Goal: Book appointment/travel/reservation

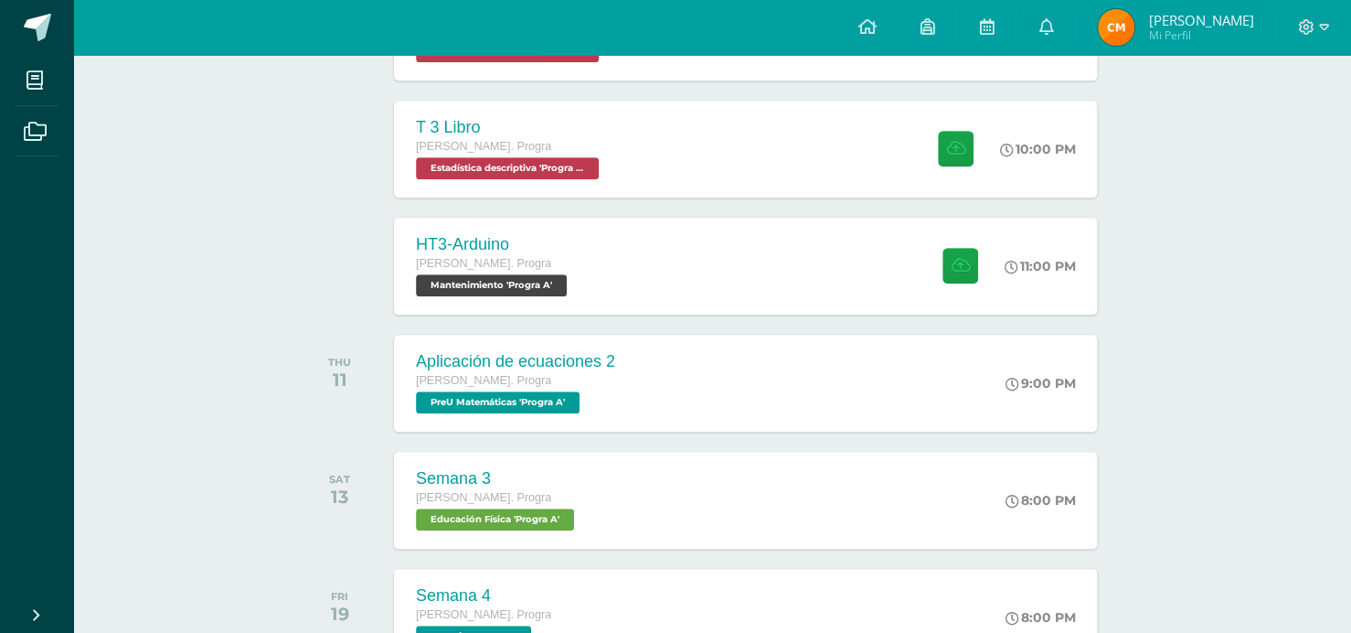
scroll to position [492, 0]
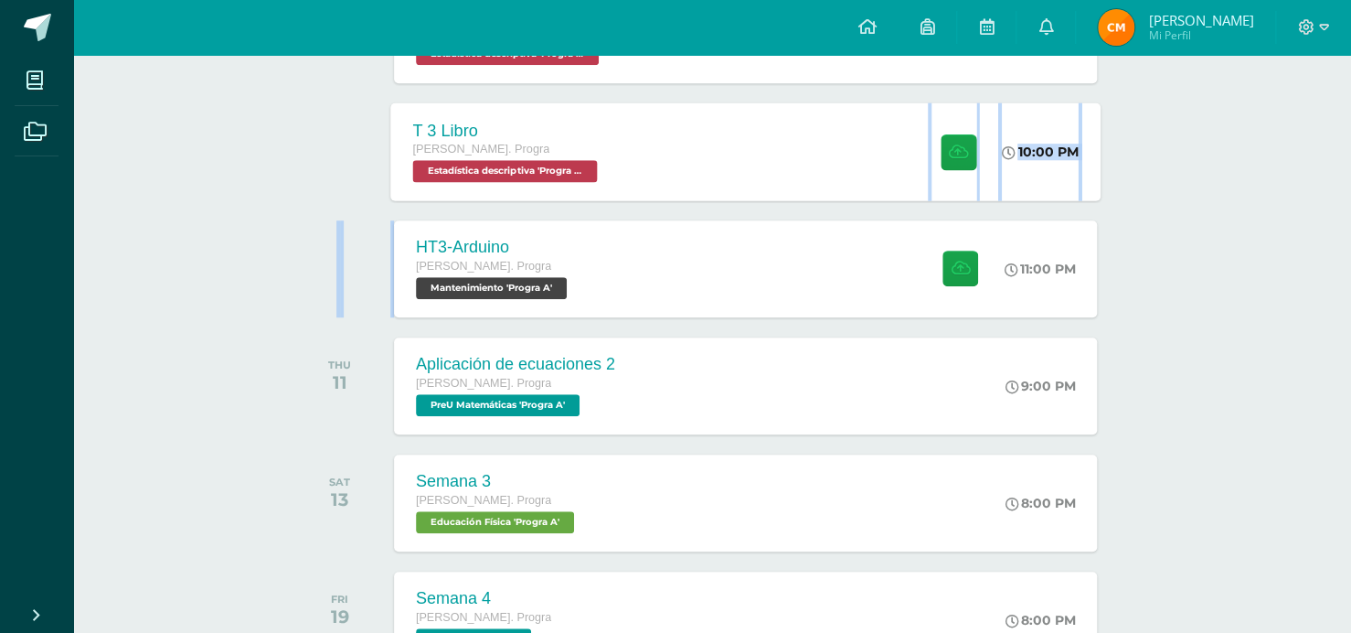
drag, startPoint x: 687, startPoint y: 211, endPoint x: 726, endPoint y: 166, distance: 59.6
click at [726, 166] on div "T 3 Libro [PERSON_NAME]. Progra Estadística descriptiva 'Progra A' 10:00 PM T 3…" at bounding box center [745, 151] width 710 height 98
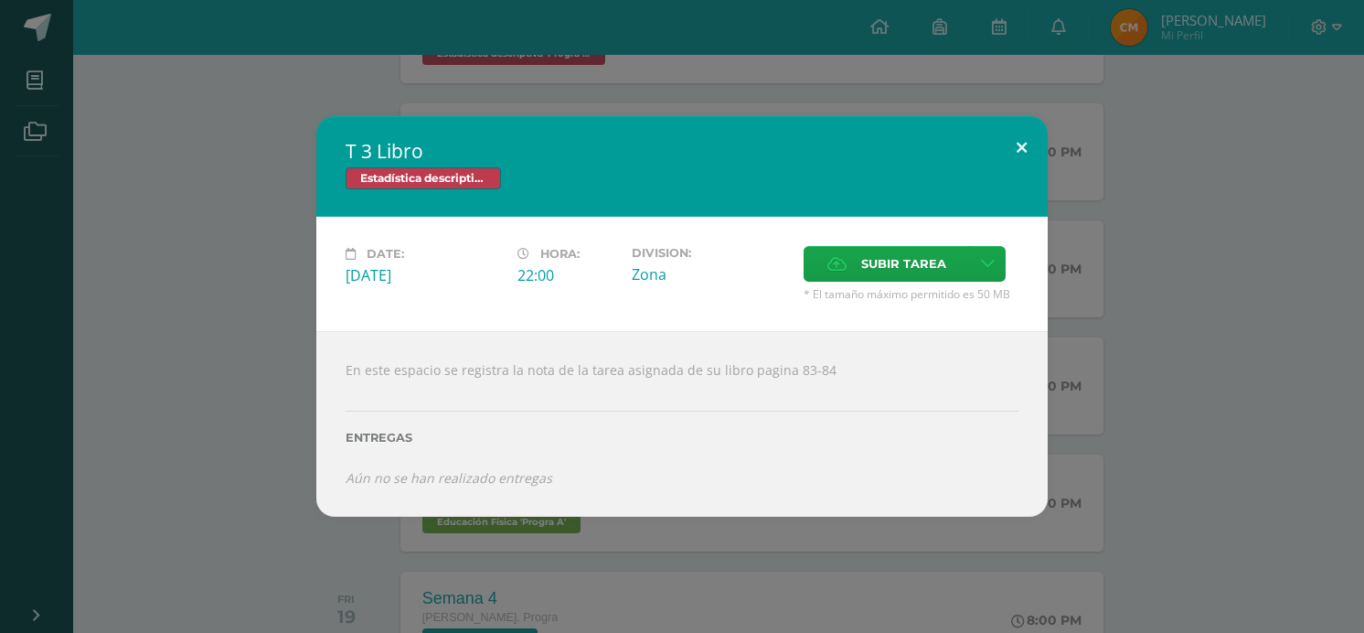
click at [1012, 147] on button at bounding box center [1022, 147] width 52 height 62
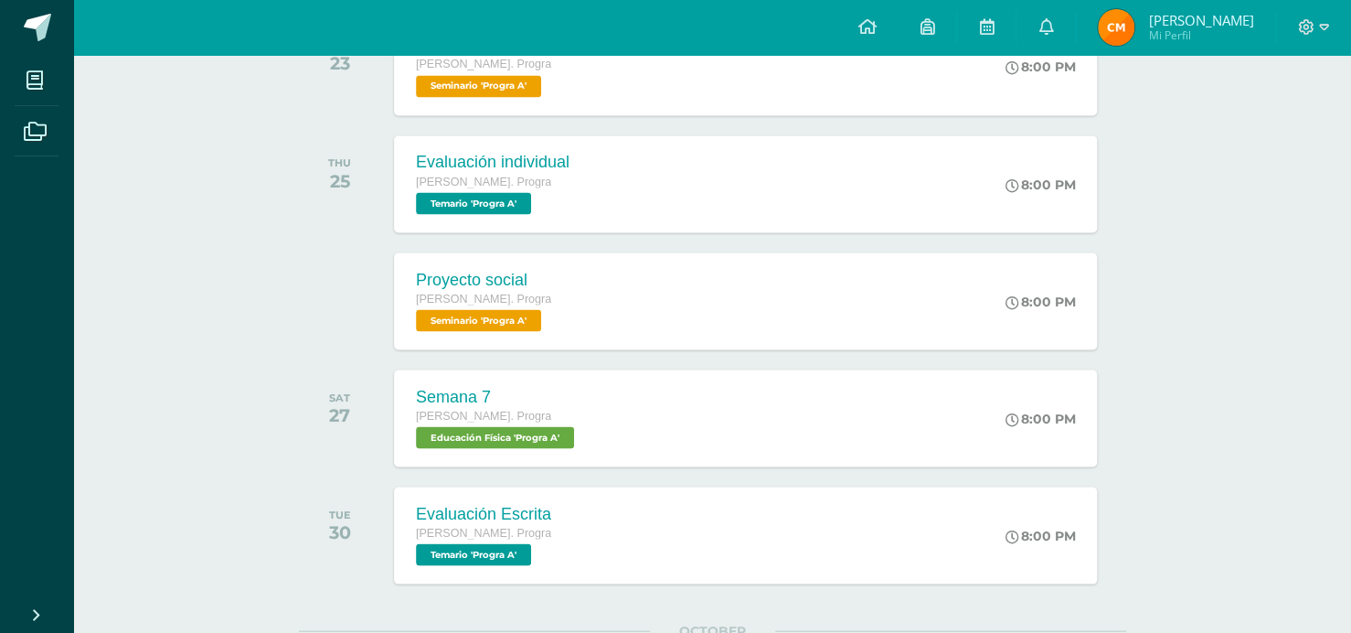
scroll to position [1598, 0]
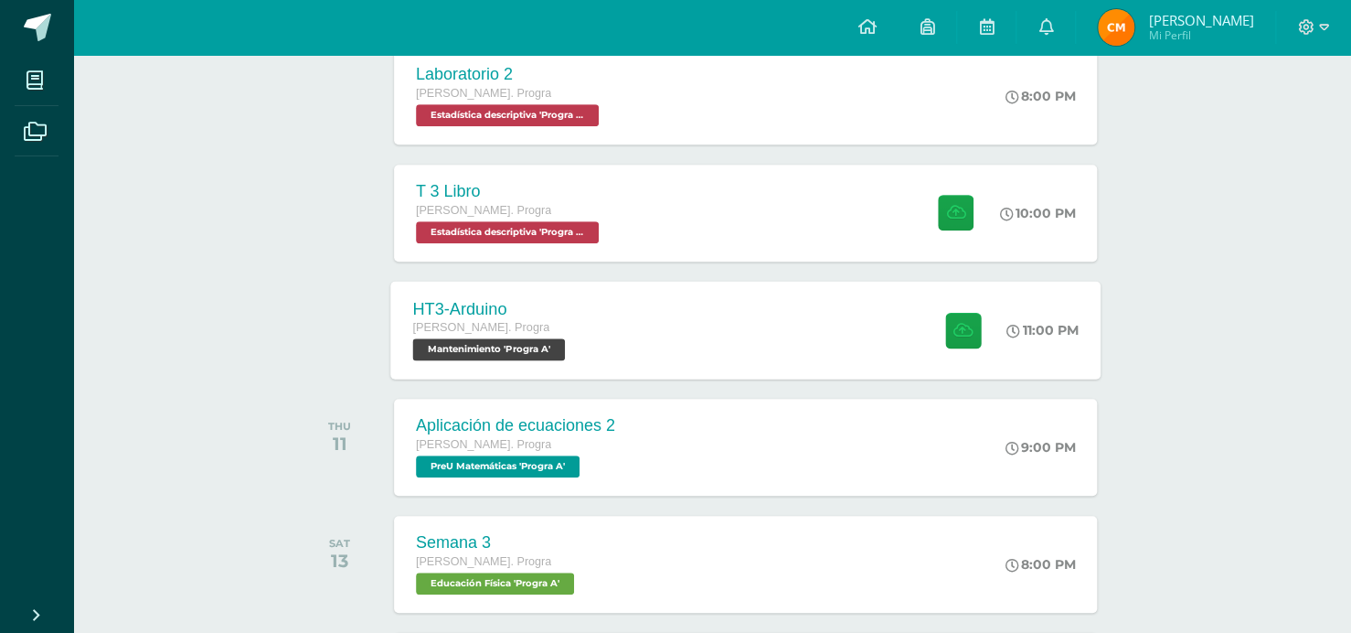
scroll to position [373, 0]
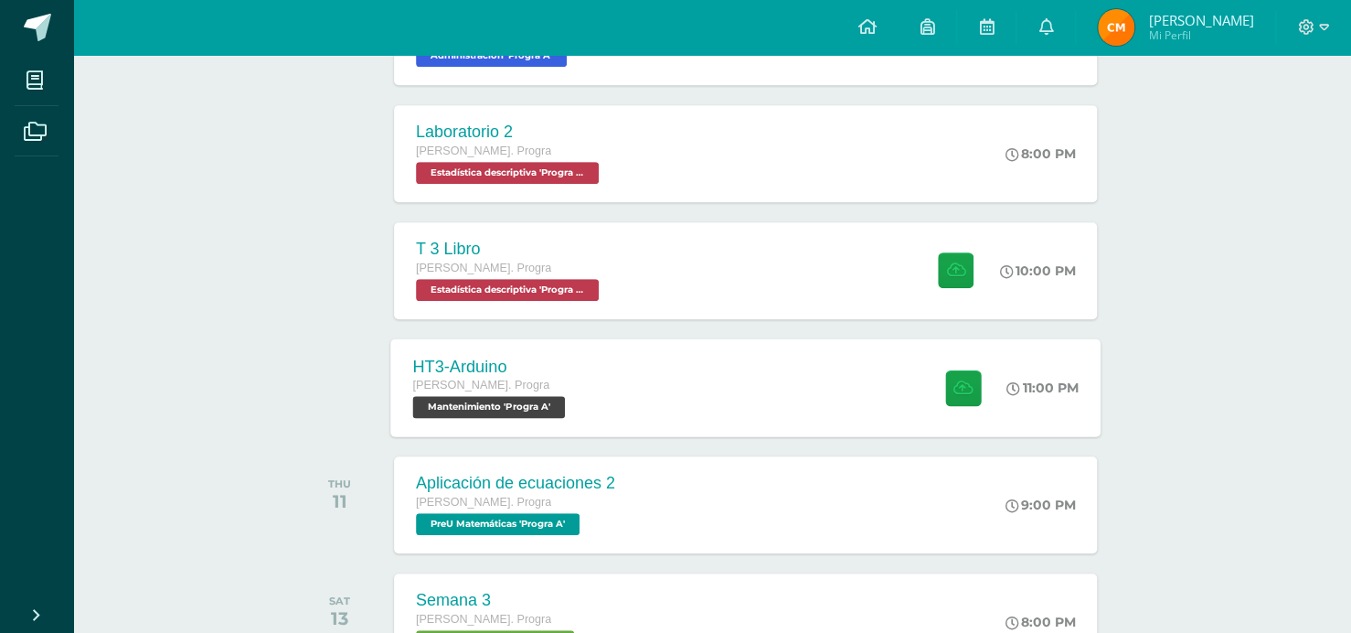
click at [811, 405] on div "HT3-[PERSON_NAME]. Progra Mantenimiento 'Progra A' 11:00 PM HT3-[GEOGRAPHIC_DAT…" at bounding box center [745, 387] width 710 height 98
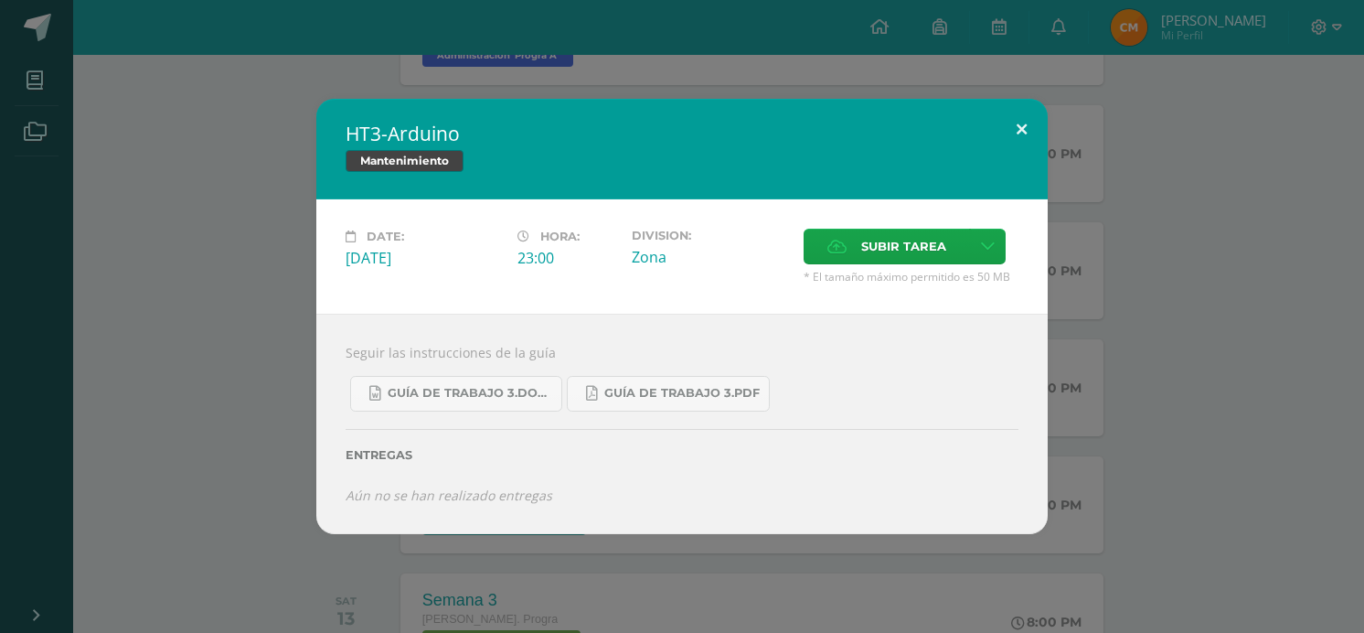
click at [1026, 116] on button at bounding box center [1022, 130] width 52 height 62
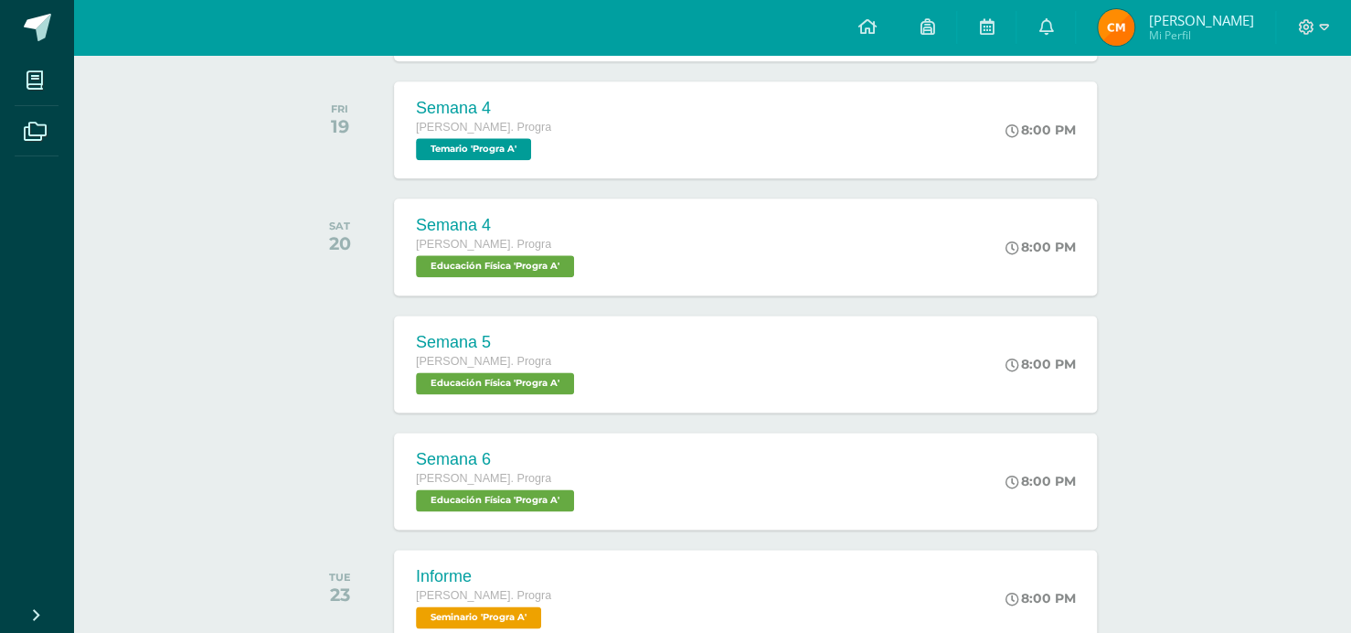
scroll to position [219, 0]
